Goal: Find specific page/section: Find specific page/section

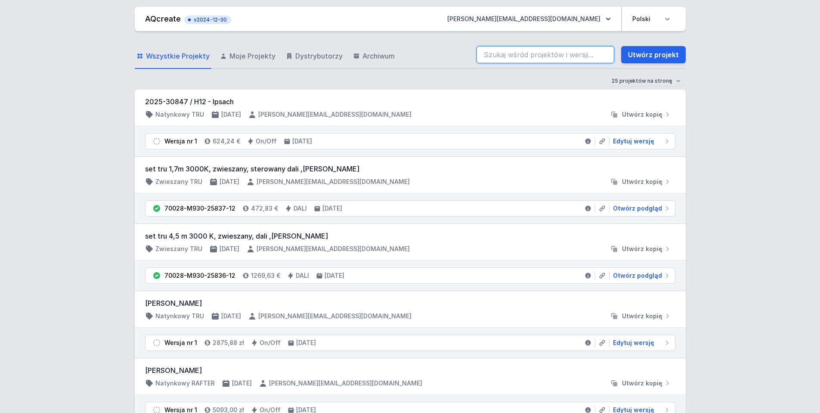
click at [540, 47] on input "search" at bounding box center [546, 54] width 138 height 17
paste input "70200-M940-25653-12"
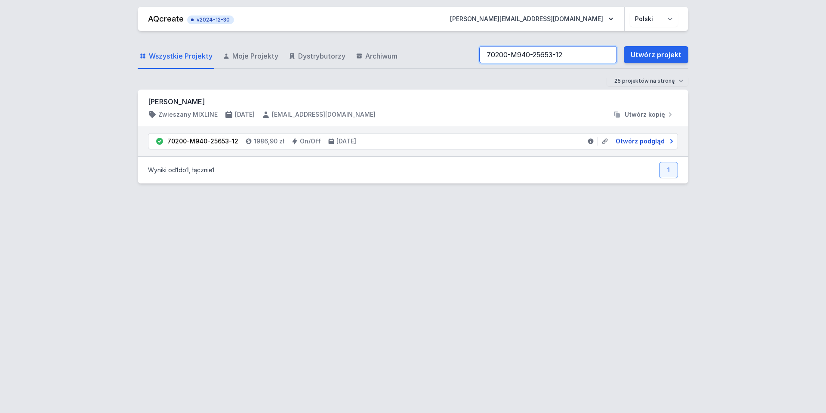
type input "70200-M940-25653-12"
click at [639, 142] on span "Otwórz podgląd" at bounding box center [640, 141] width 49 height 9
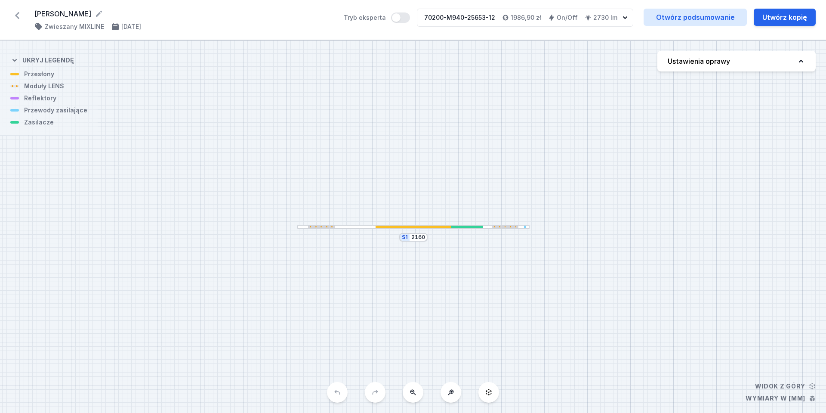
click at [428, 233] on div "S1 2160" at bounding box center [413, 226] width 826 height 372
click at [426, 230] on div "S1 2160" at bounding box center [413, 226] width 826 height 372
click at [419, 227] on div at bounding box center [413, 227] width 75 height 3
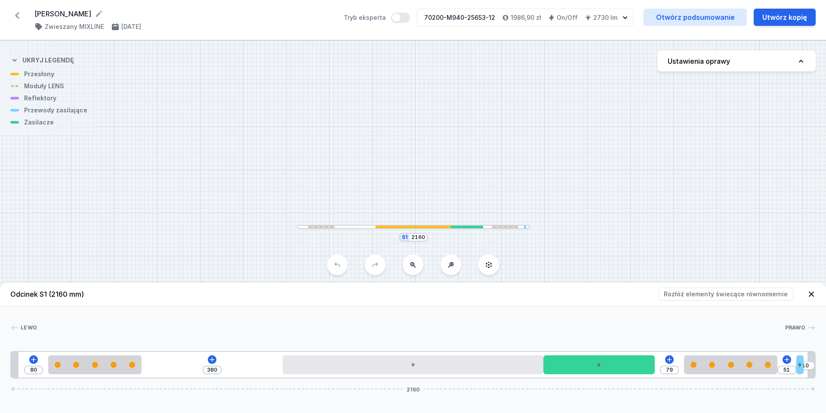
drag, startPoint x: 283, startPoint y: 207, endPoint x: 253, endPoint y: 132, distance: 80.6
click at [257, 138] on div "S1 2160" at bounding box center [413, 226] width 826 height 372
